Goal: Transaction & Acquisition: Subscribe to service/newsletter

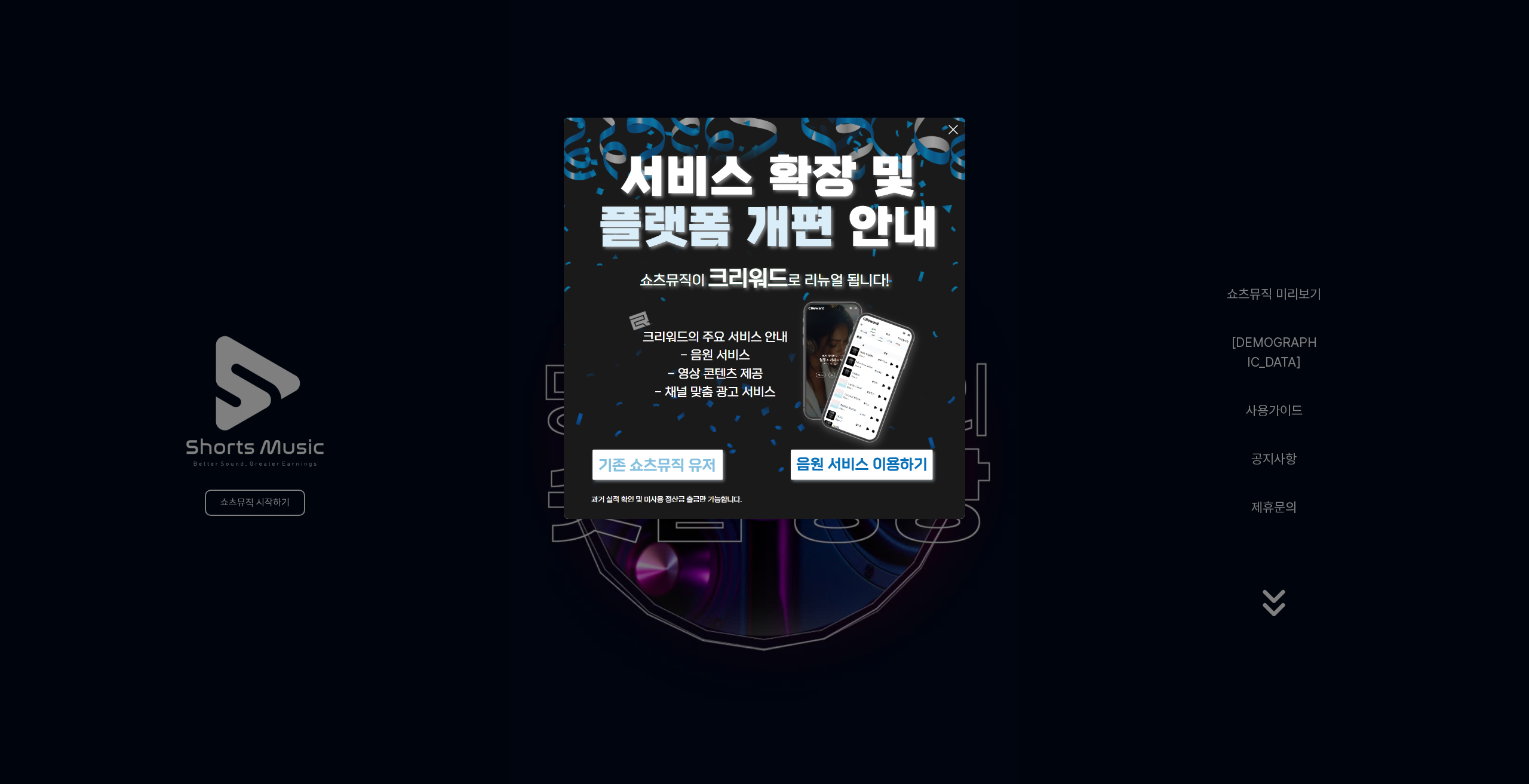
click at [397, 610] on button at bounding box center [764, 392] width 1529 height 784
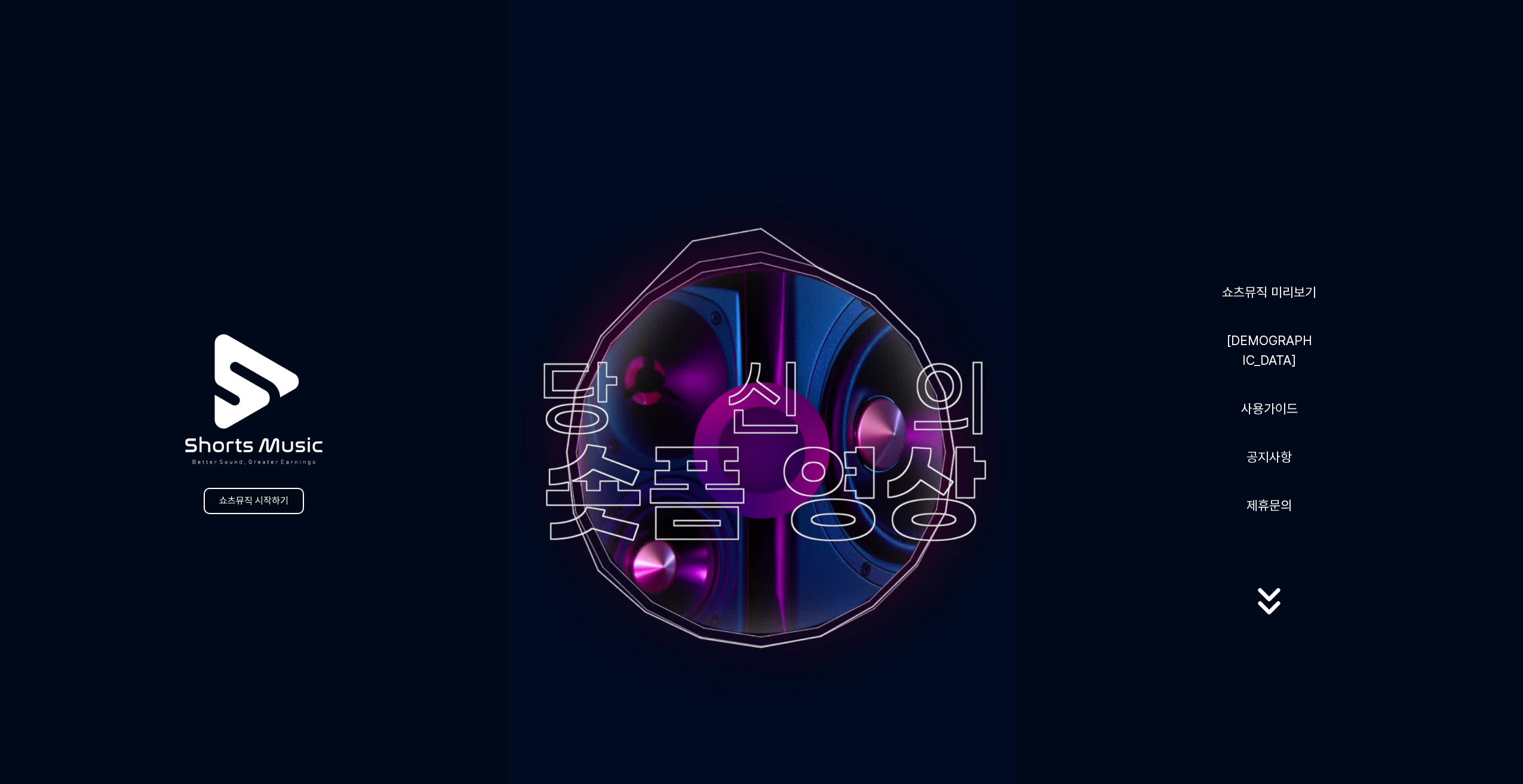
click at [281, 509] on link "쇼츠뮤직 시작하기" at bounding box center [253, 501] width 100 height 26
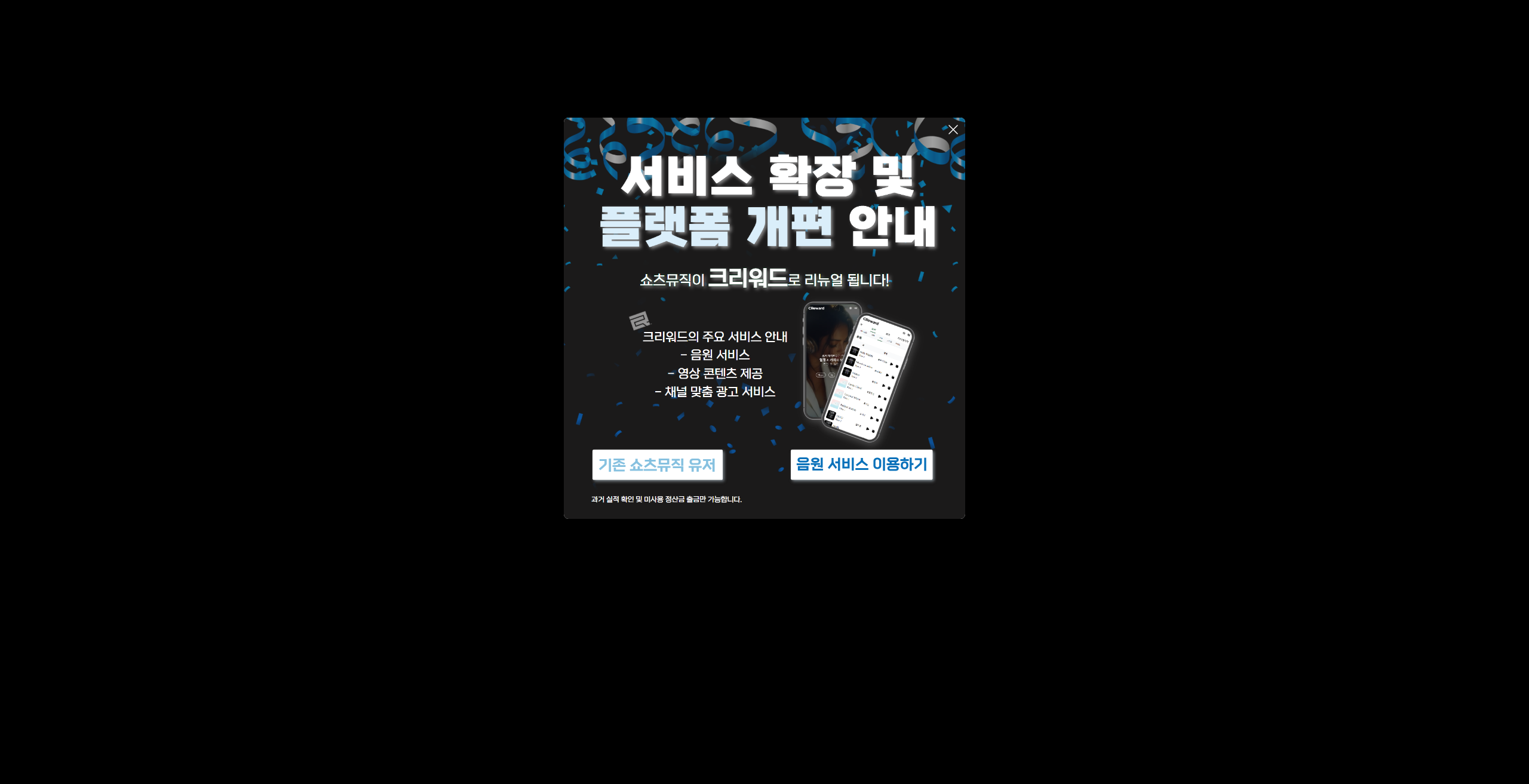
click at [627, 465] on img at bounding box center [657, 465] width 149 height 45
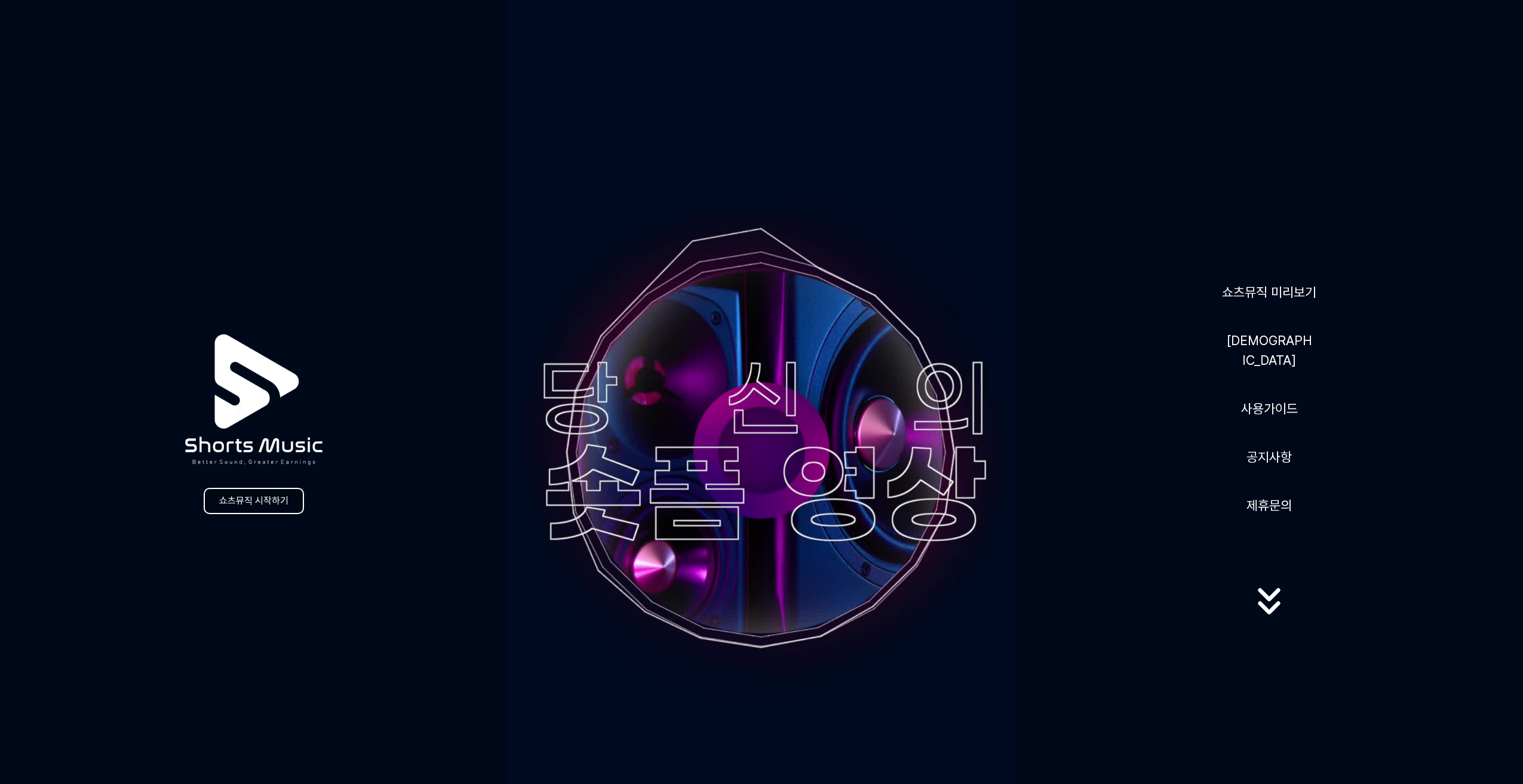
click at [271, 504] on link "쇼츠뮤직 시작하기" at bounding box center [253, 501] width 100 height 26
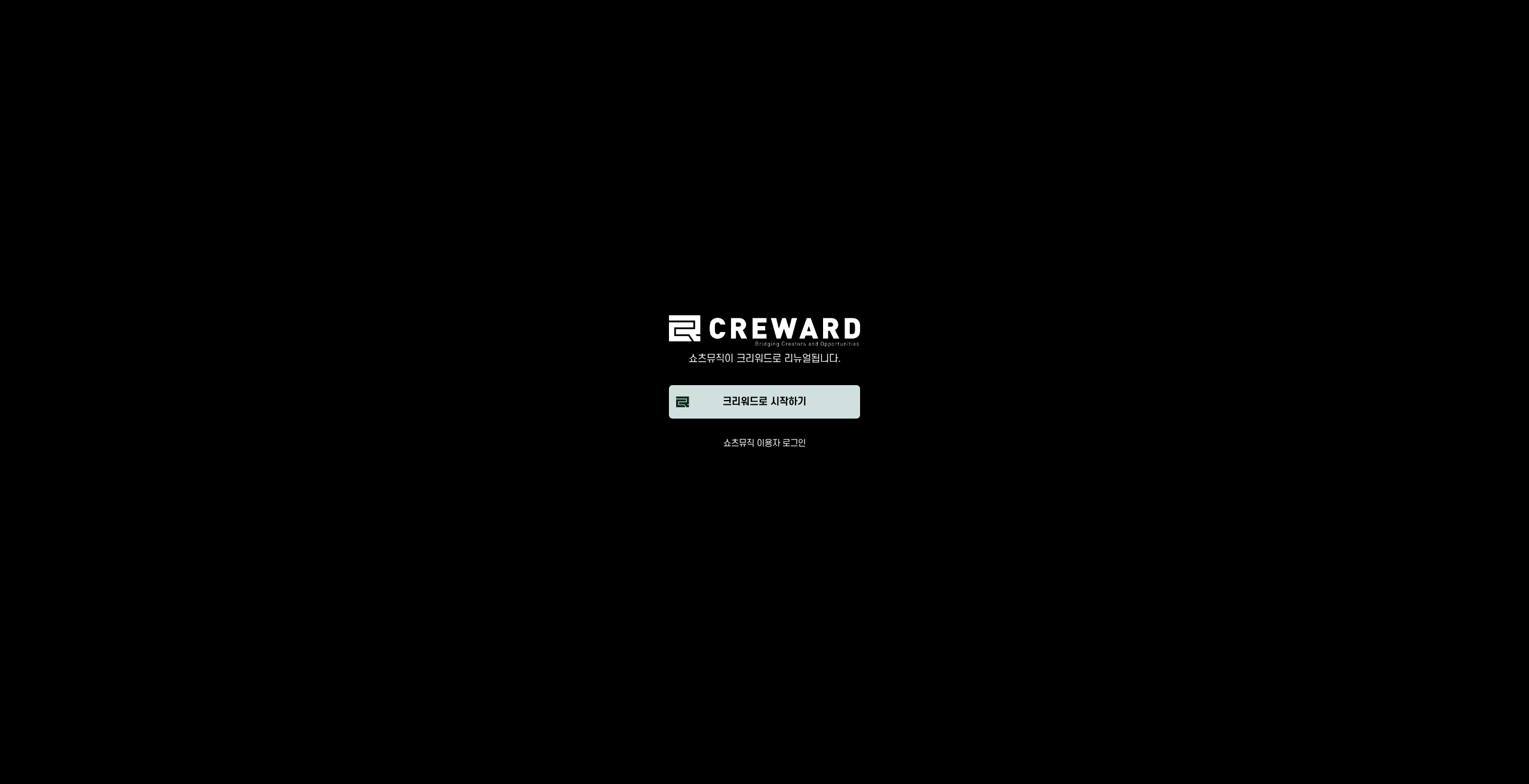
click at [719, 410] on button "크리워드로 시작하기" at bounding box center [764, 402] width 191 height 33
